Goal: Task Accomplishment & Management: Use online tool/utility

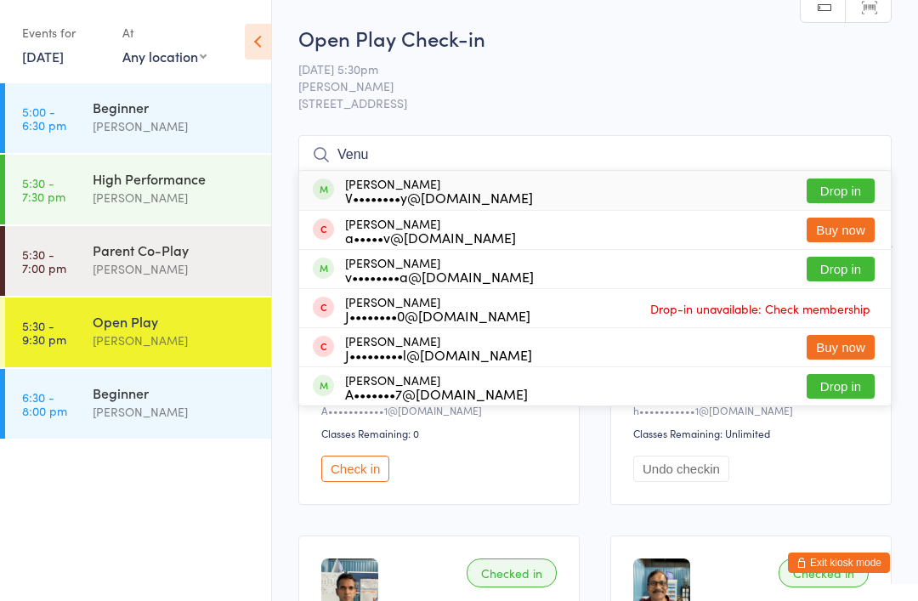
type input "Venu"
click at [857, 190] on button "Drop in" at bounding box center [841, 191] width 68 height 25
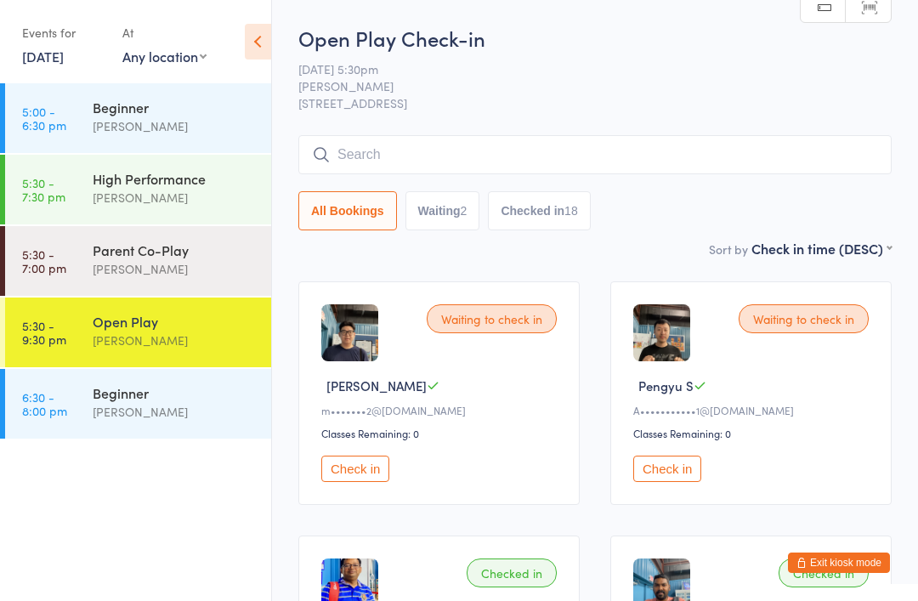
type input "S"
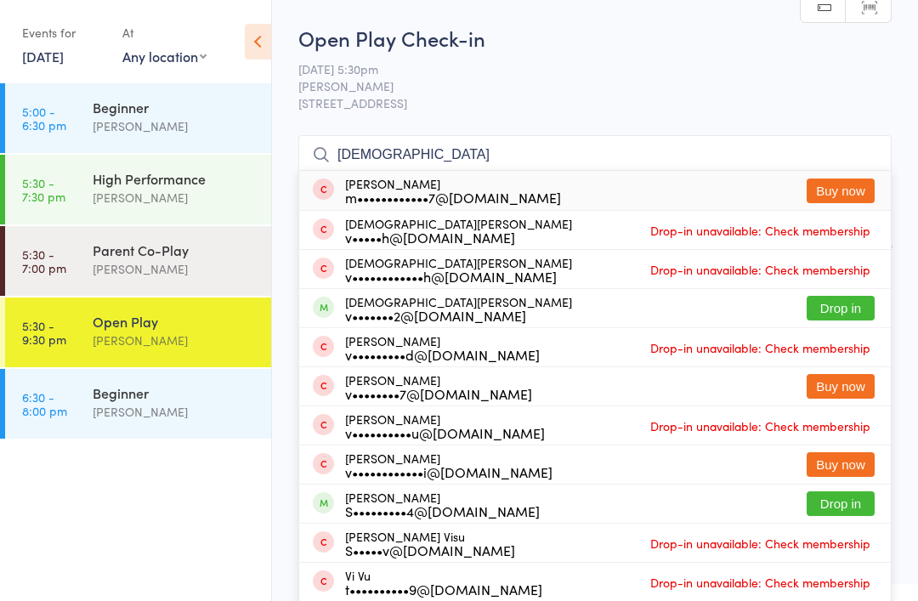
type input "[DEMOGRAPHIC_DATA]"
click at [844, 299] on button "Drop in" at bounding box center [841, 308] width 68 height 25
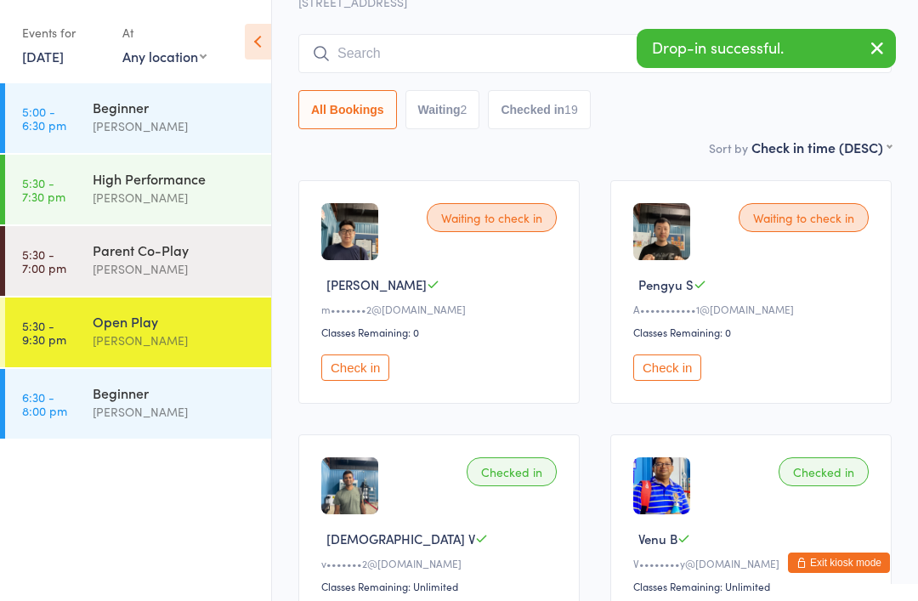
scroll to position [74, 0]
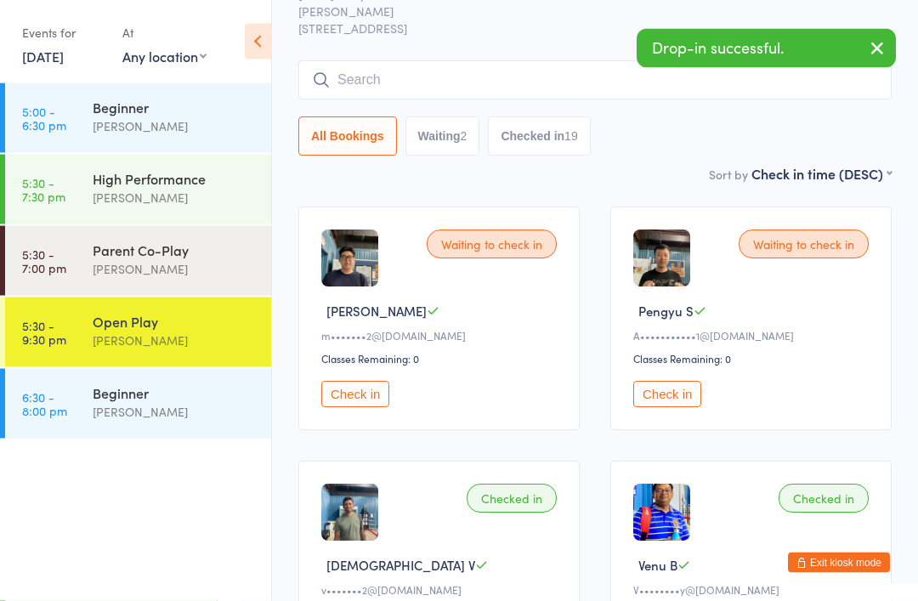
click at [678, 395] on button "Check in" at bounding box center [668, 395] width 68 height 26
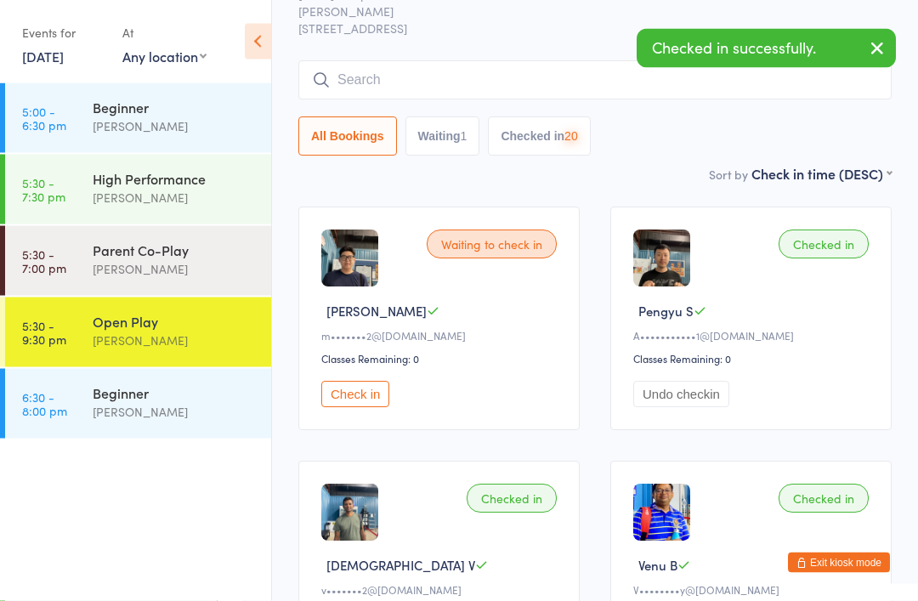
scroll to position [75, 0]
click at [364, 394] on button "Check in" at bounding box center [355, 394] width 68 height 26
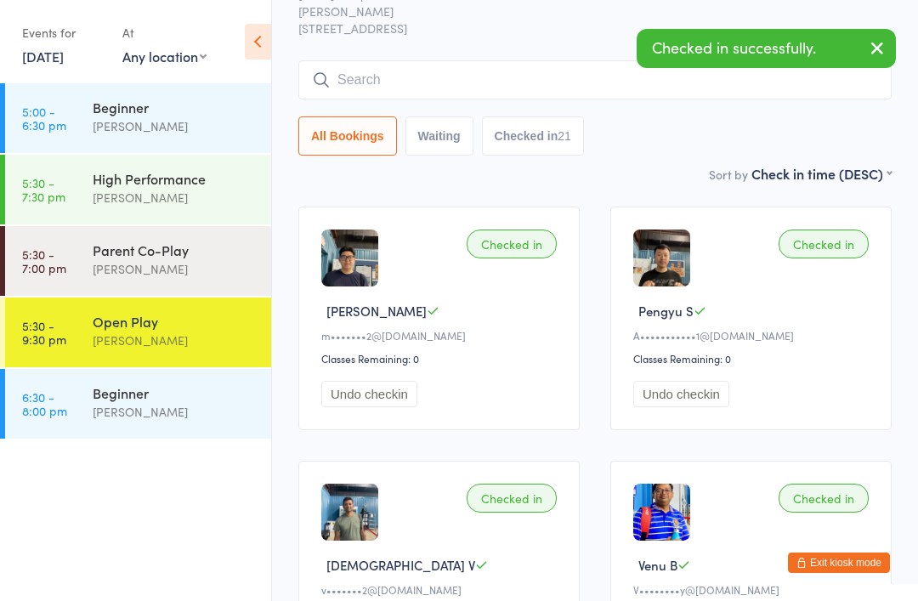
click at [374, 82] on input "search" at bounding box center [595, 79] width 594 height 39
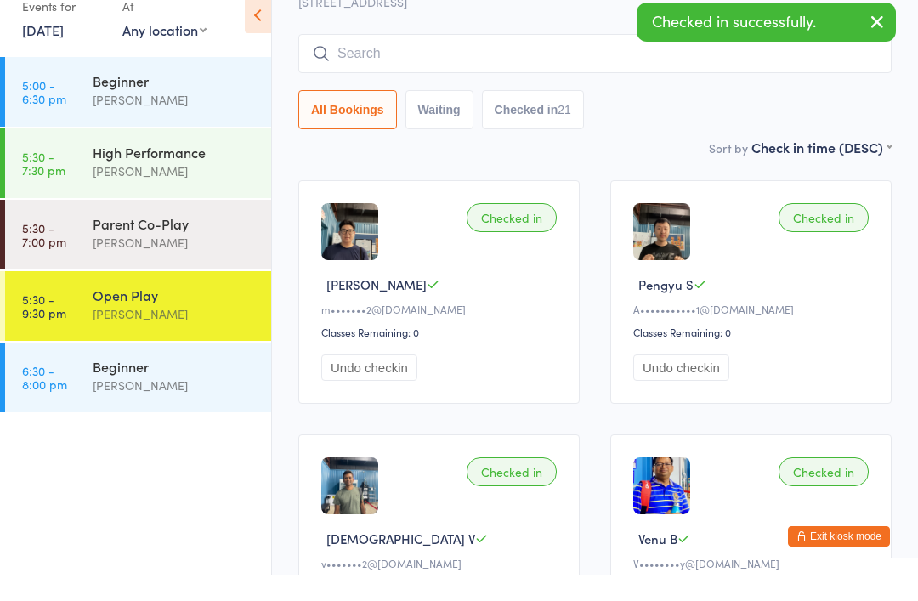
scroll to position [90, 0]
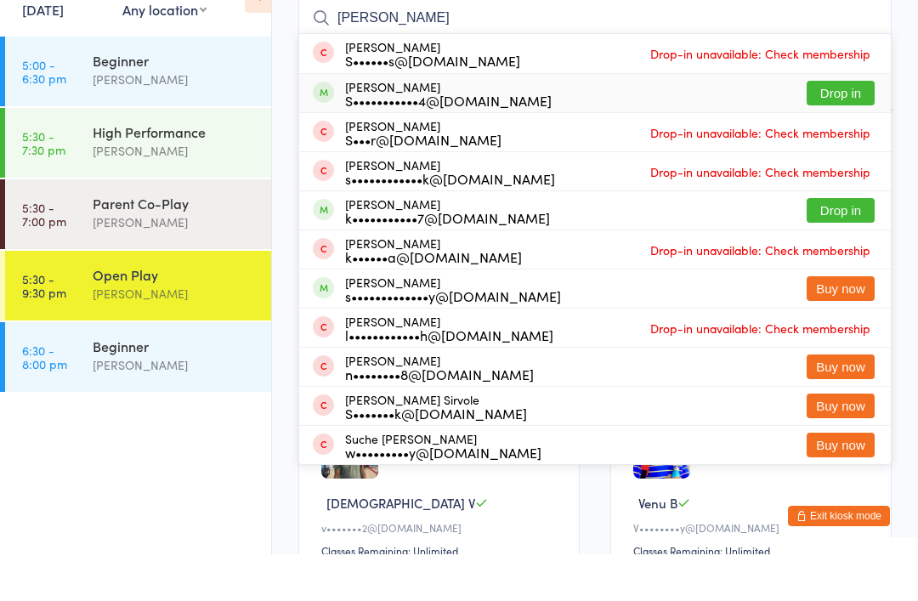
type input "[PERSON_NAME]"
click at [837, 128] on button "Drop in" at bounding box center [841, 140] width 68 height 25
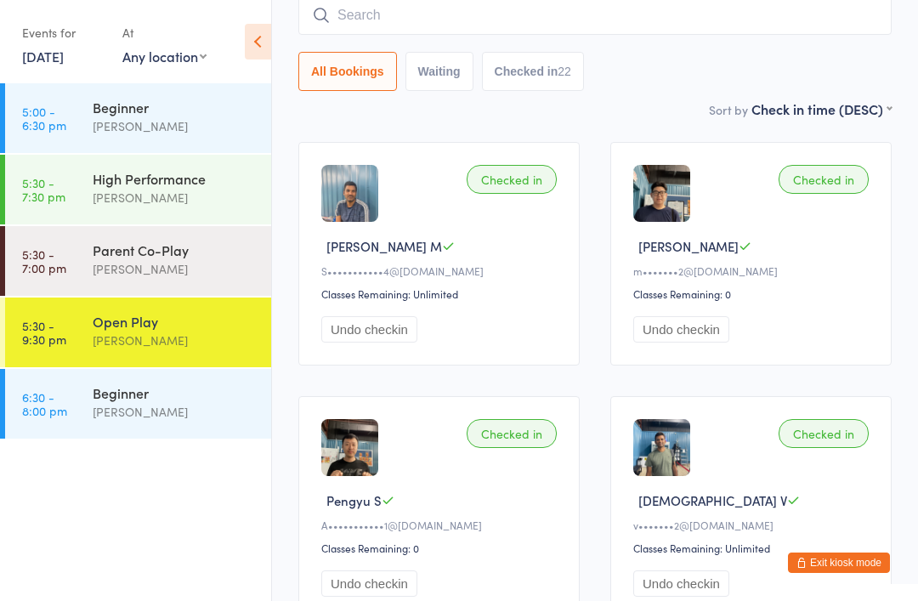
scroll to position [118, 0]
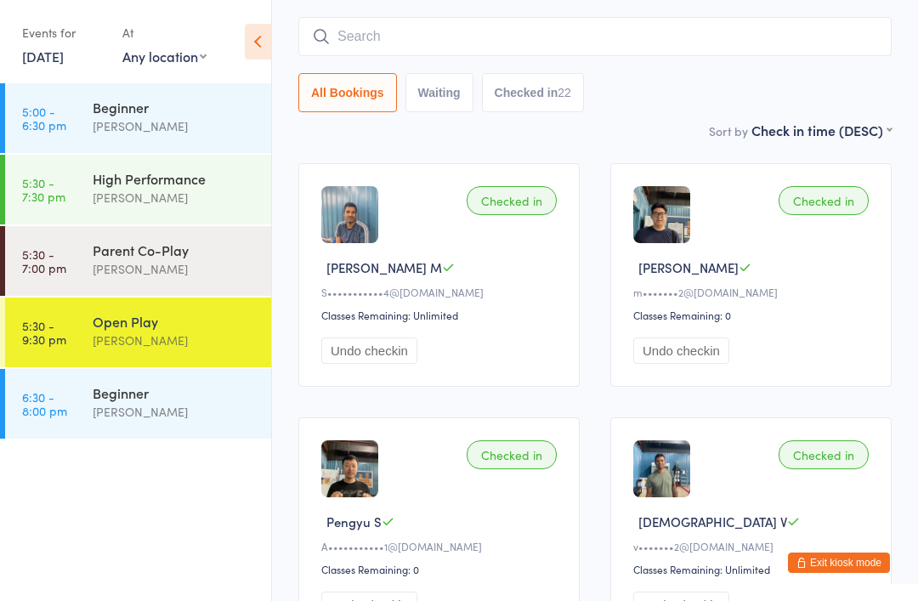
click at [362, 43] on input "search" at bounding box center [595, 36] width 594 height 39
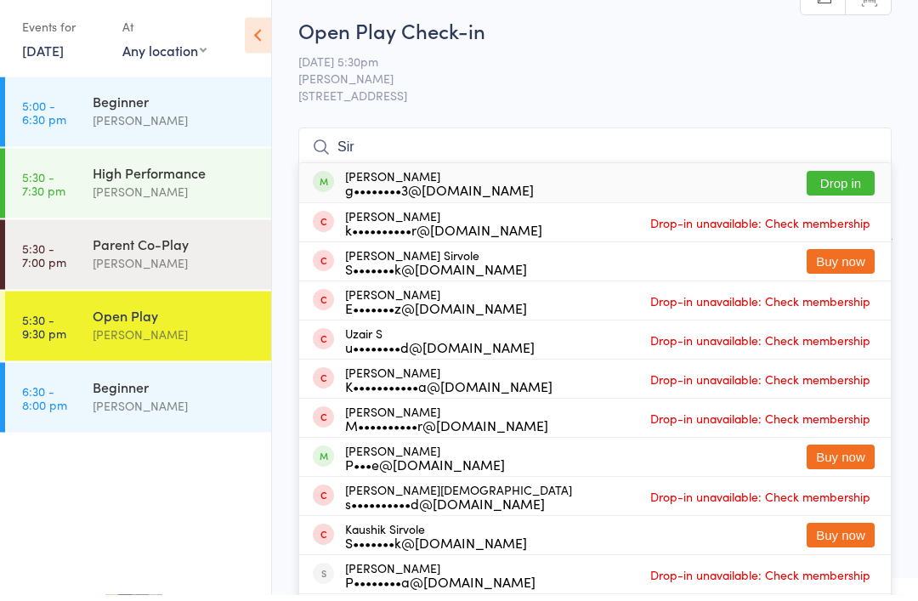
scroll to position [0, 0]
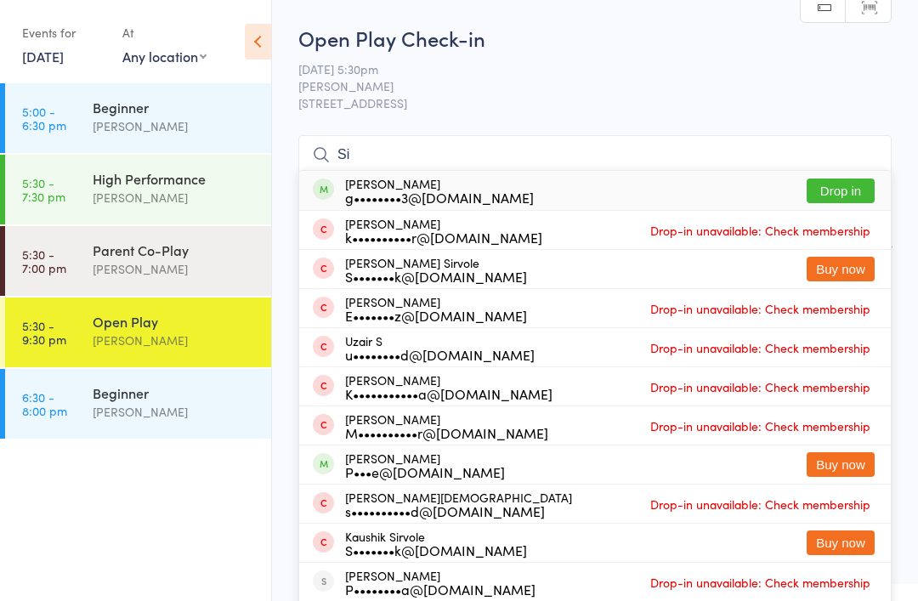
type input "S"
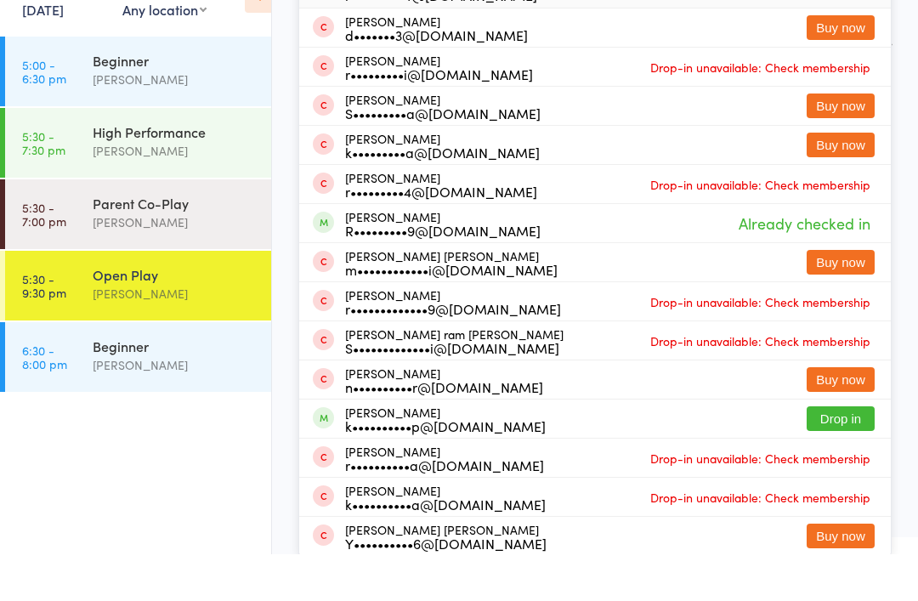
scroll to position [156, 0]
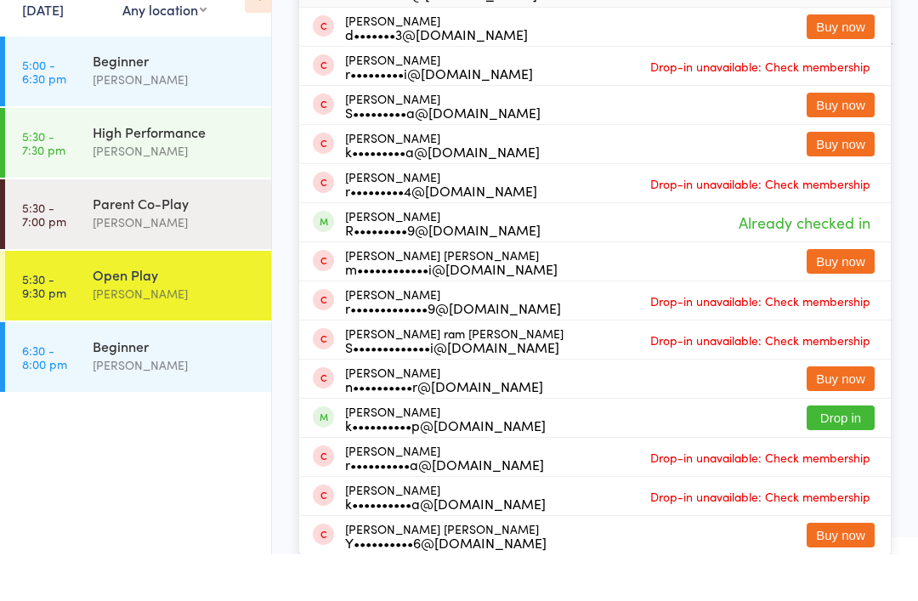
type input "Ram"
click at [844, 452] on button "Drop in" at bounding box center [841, 464] width 68 height 25
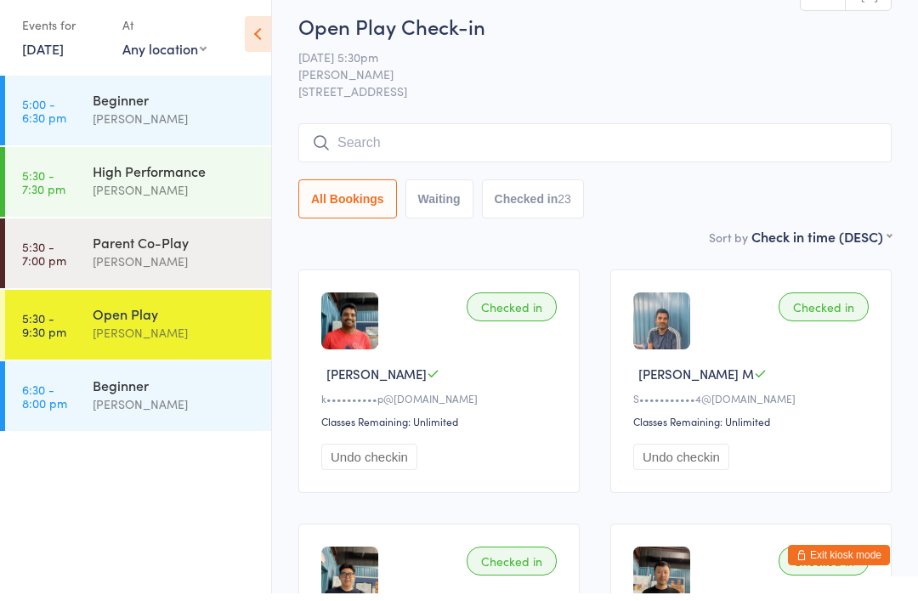
scroll to position [0, 0]
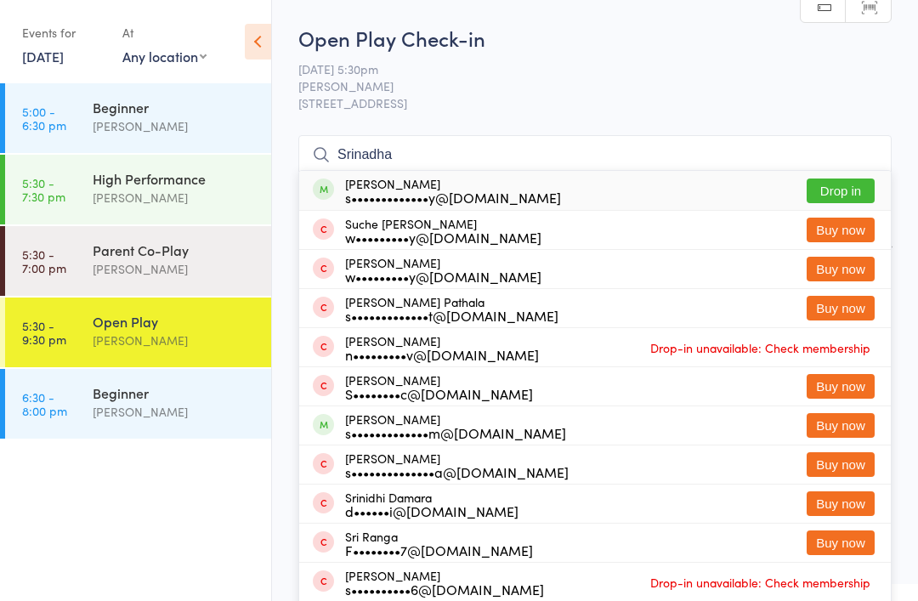
type input "Srinadha"
click at [841, 194] on button "Drop in" at bounding box center [841, 191] width 68 height 25
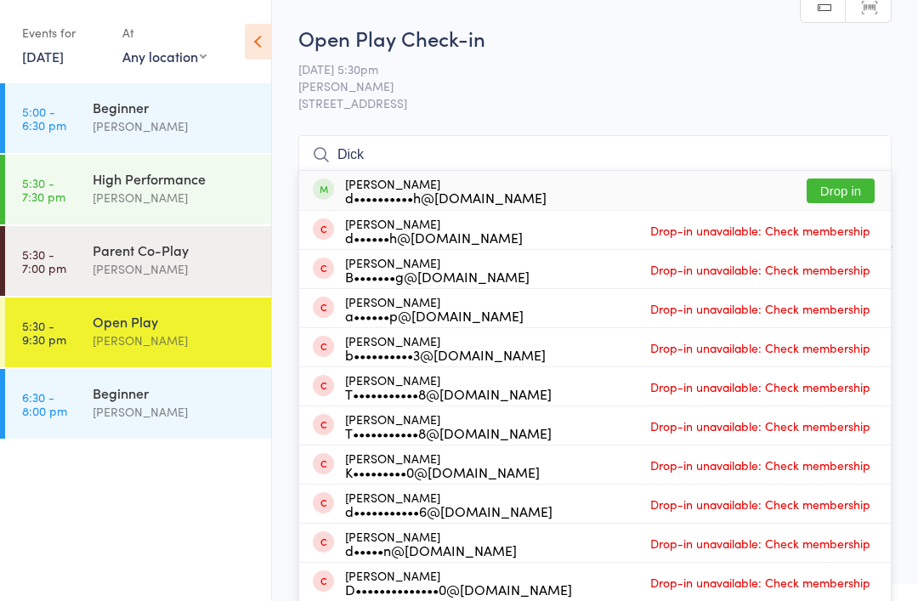
type input "Dick"
click at [839, 190] on button "Drop in" at bounding box center [841, 191] width 68 height 25
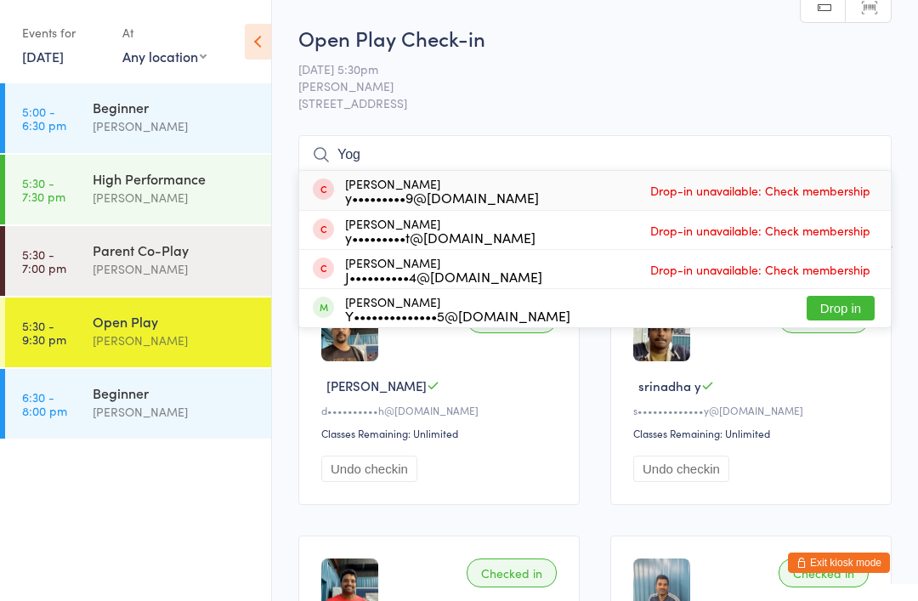
type input "Yog"
click at [844, 307] on button "Drop in" at bounding box center [841, 308] width 68 height 25
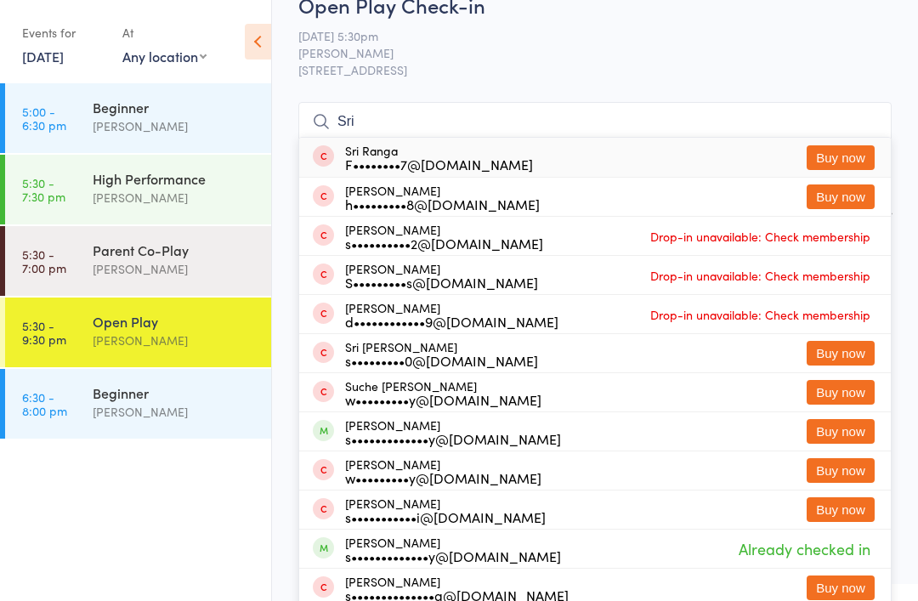
scroll to position [32, 0]
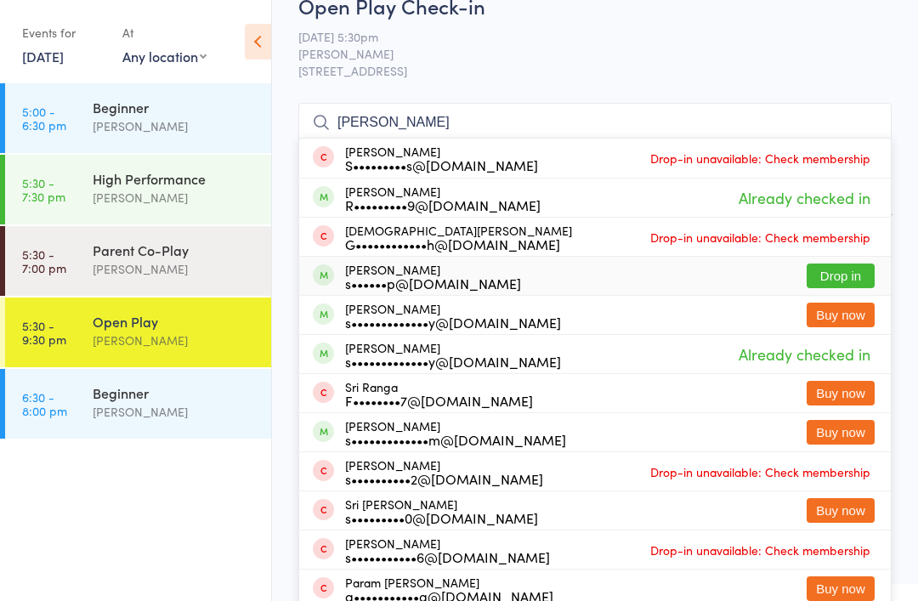
type input "[PERSON_NAME]"
click at [833, 281] on button "Drop in" at bounding box center [841, 276] width 68 height 25
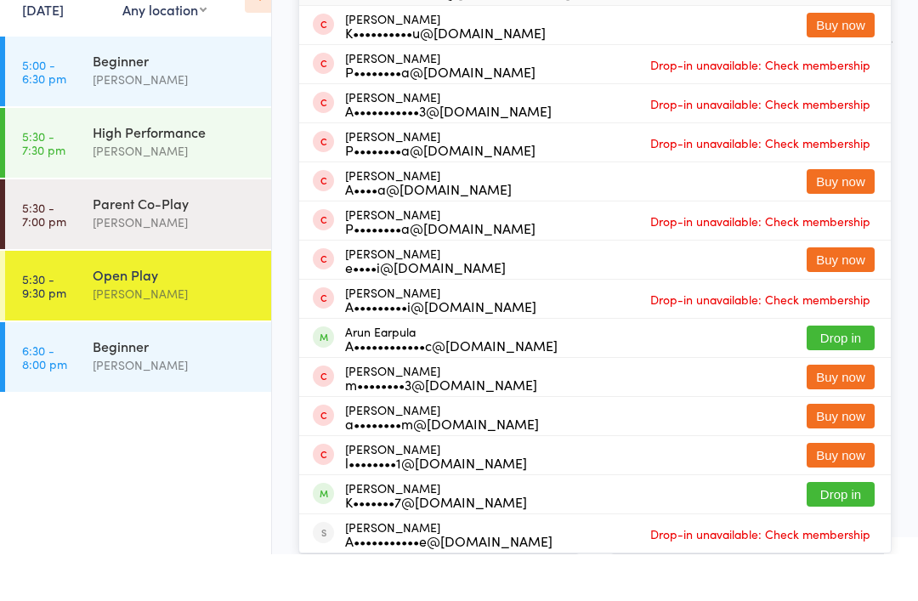
scroll to position [161, 0]
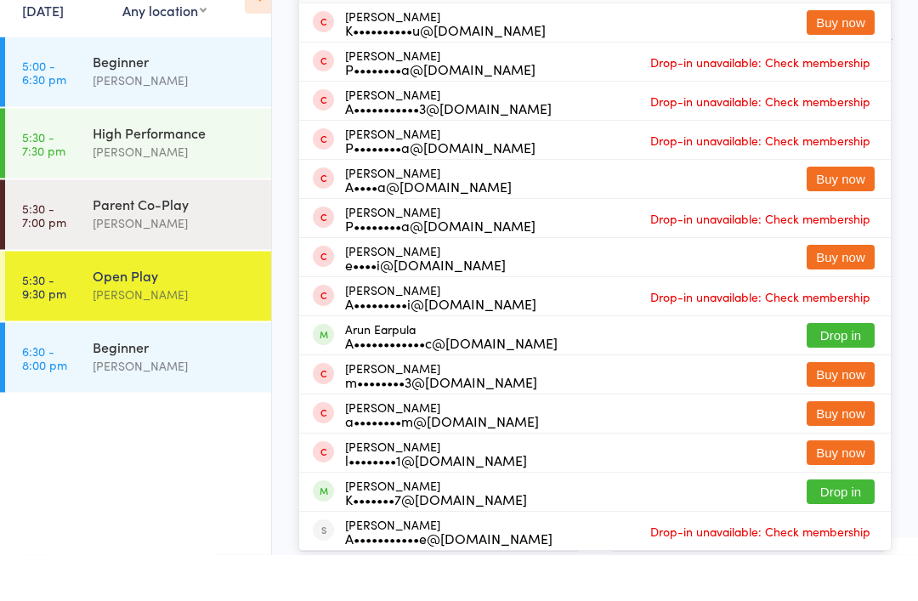
type input "Aru"
click at [858, 370] on button "Drop in" at bounding box center [841, 382] width 68 height 25
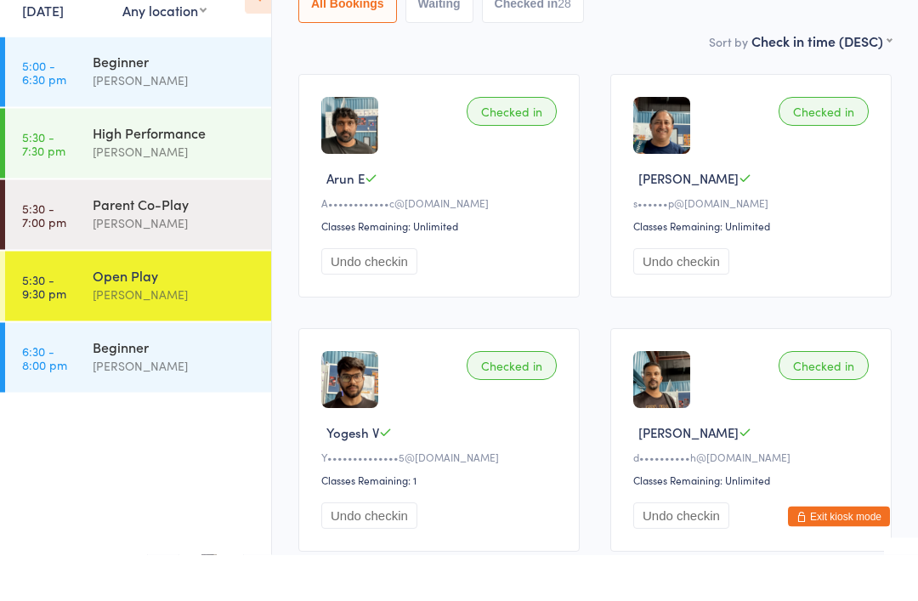
scroll to position [0, 0]
